Goal: Information Seeking & Learning: Learn about a topic

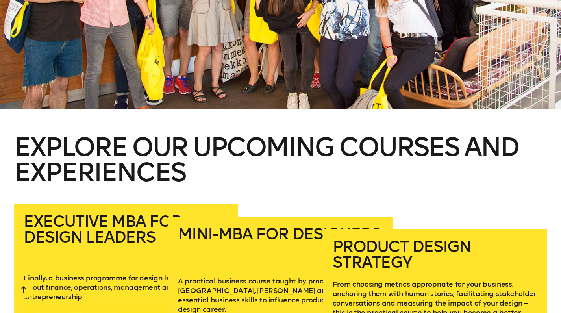
scroll to position [1139, 0]
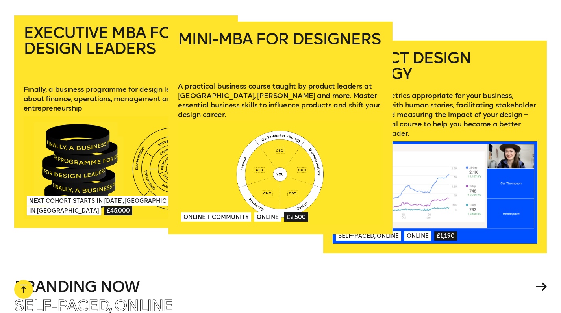
click at [297, 142] on div at bounding box center [280, 173] width 205 height 102
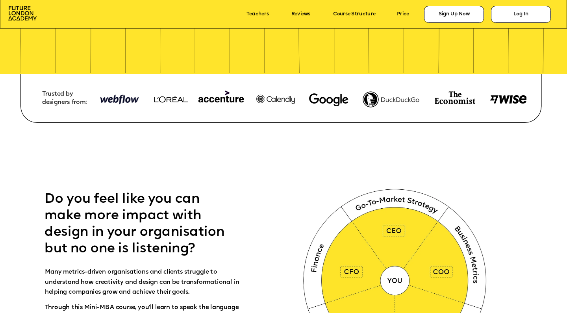
scroll to position [348, 0]
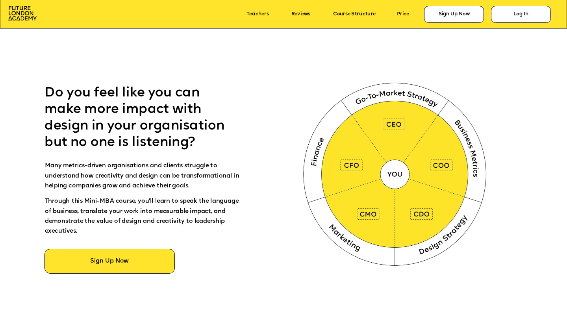
click at [396, 177] on img at bounding box center [396, 173] width 211 height 212
drag, startPoint x: 404, startPoint y: 118, endPoint x: 387, endPoint y: 169, distance: 53.5
click at [404, 118] on img at bounding box center [396, 173] width 211 height 212
click at [387, 169] on img at bounding box center [396, 173] width 211 height 212
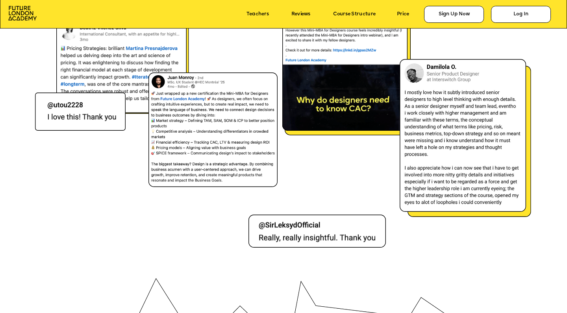
scroll to position [2889, 0]
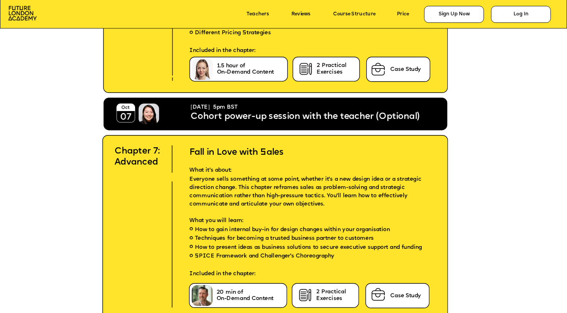
click at [27, 22] on icon at bounding box center [283, 6] width 567 height 43
click at [27, 16] on img at bounding box center [22, 13] width 28 height 15
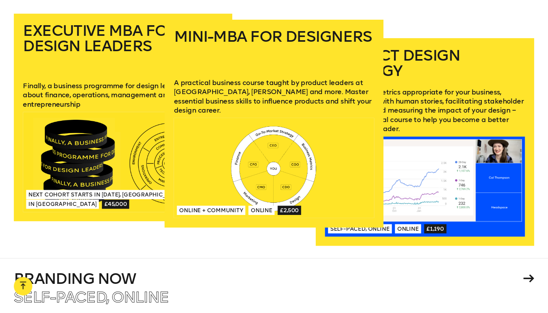
scroll to position [1164, 0]
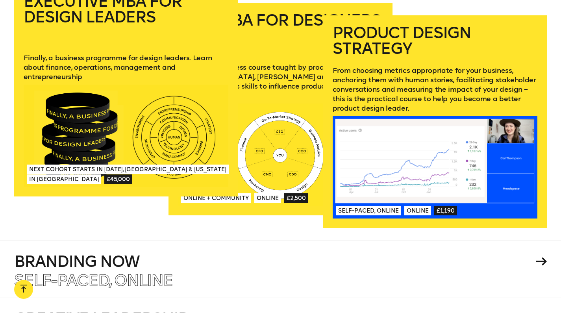
click at [97, 112] on div at bounding box center [126, 136] width 205 height 102
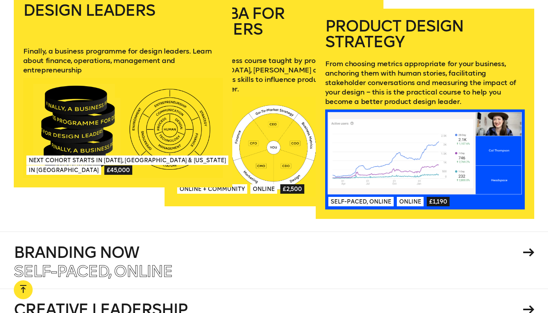
click at [80, 127] on div at bounding box center [123, 128] width 200 height 100
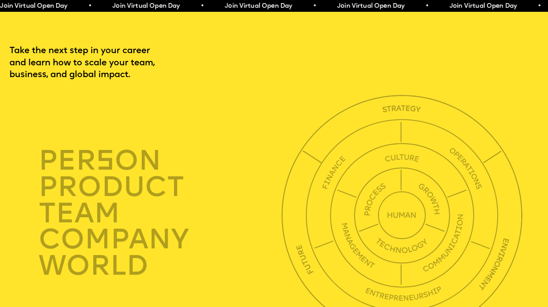
scroll to position [1939, 0]
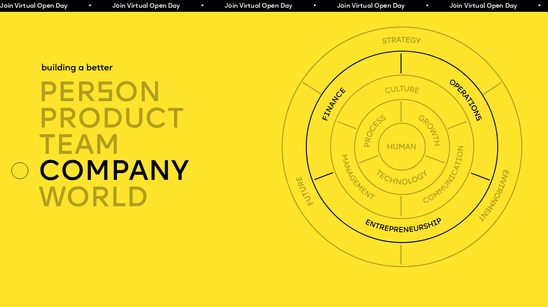
click at [400, 243] on img at bounding box center [401, 146] width 193 height 193
click at [112, 183] on div "company" at bounding box center [162, 171] width 247 height 26
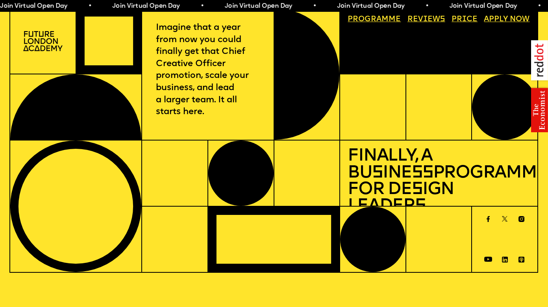
scroll to position [2, 0]
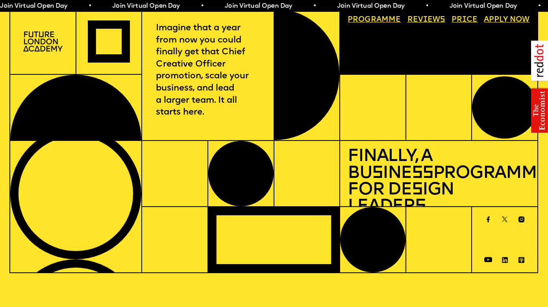
click at [376, 21] on link "Progr a mme" at bounding box center [374, 20] width 61 height 15
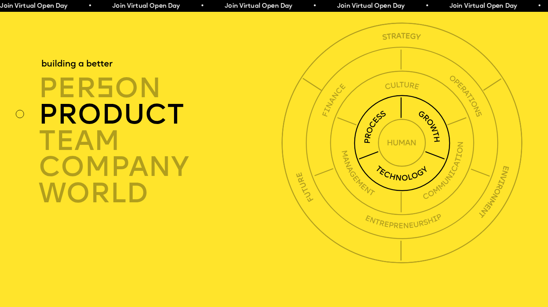
scroll to position [1942, 0]
